Goal: Task Accomplishment & Management: Use online tool/utility

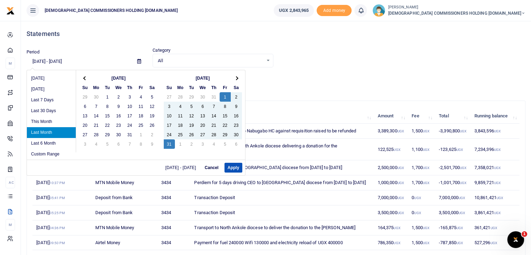
click at [67, 63] on input "[DATE] - [DATE]" at bounding box center [79, 61] width 105 height 12
click at [237, 77] on th at bounding box center [236, 77] width 11 height 9
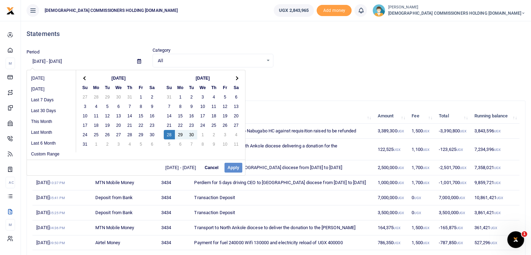
click at [232, 168] on div "09/01/2025 - 09/27/2025 Cancel Apply" at bounding box center [136, 167] width 218 height 16
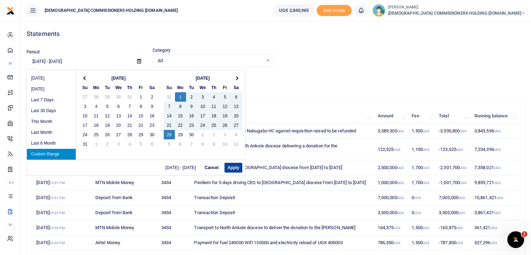
click at [231, 164] on button "Apply" at bounding box center [233, 168] width 18 height 10
type input "09/01/2025 - 09/28/2025"
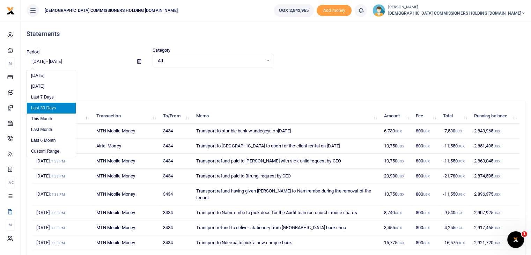
click at [57, 60] on input "[DATE] - [DATE]" at bounding box center [79, 61] width 105 height 12
click at [49, 118] on li "This Month" at bounding box center [51, 118] width 49 height 11
type input "[DATE] - [DATE]"
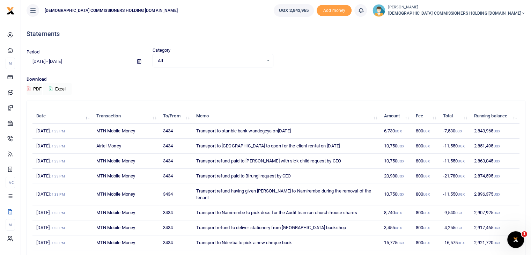
click at [59, 88] on button "Excel" at bounding box center [57, 89] width 29 height 12
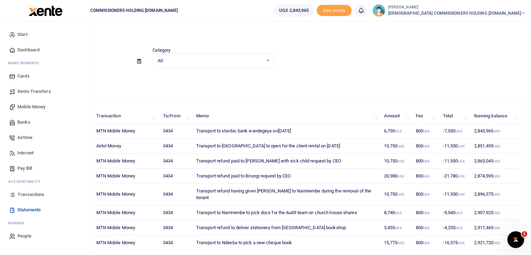
click at [30, 194] on span "Transactions" at bounding box center [30, 194] width 27 height 7
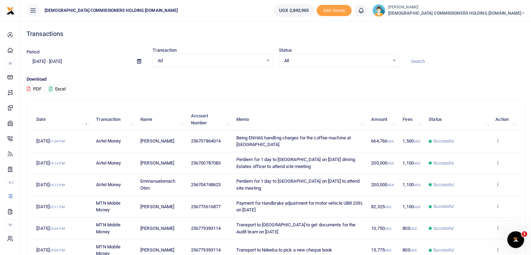
click at [60, 88] on button "Excel" at bounding box center [57, 89] width 29 height 12
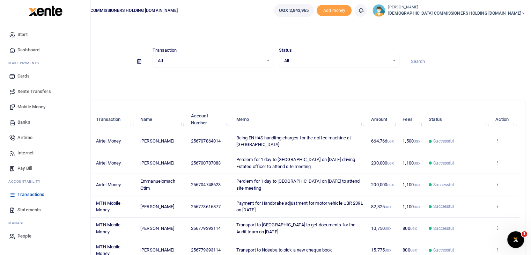
click at [28, 209] on span "Statements" at bounding box center [28, 209] width 23 height 7
